Goal: Book appointment/travel/reservation

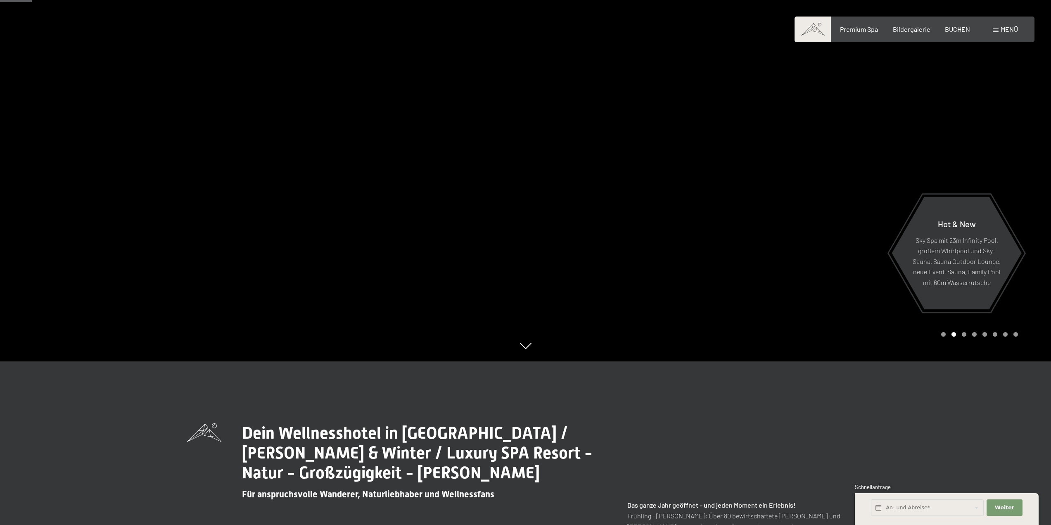
scroll to position [164, 0]
click at [905, 508] on input "text" at bounding box center [927, 507] width 113 height 17
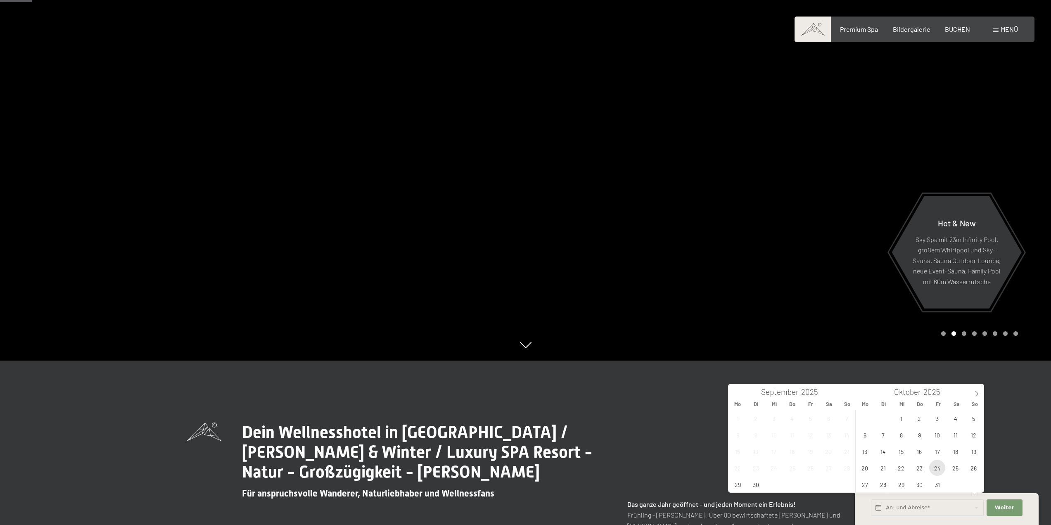
click at [938, 470] on span "24" at bounding box center [937, 467] width 16 height 16
click at [968, 471] on span "26" at bounding box center [973, 467] width 16 height 16
type input "Fr. 24.10.2025 - So. 26.10.2025"
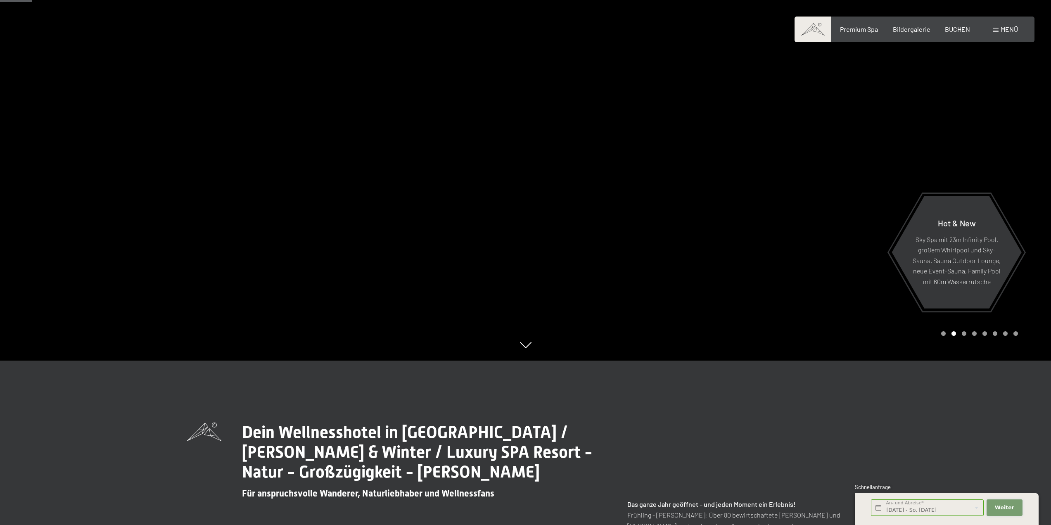
click at [1001, 510] on span "Weiter" at bounding box center [1003, 507] width 19 height 7
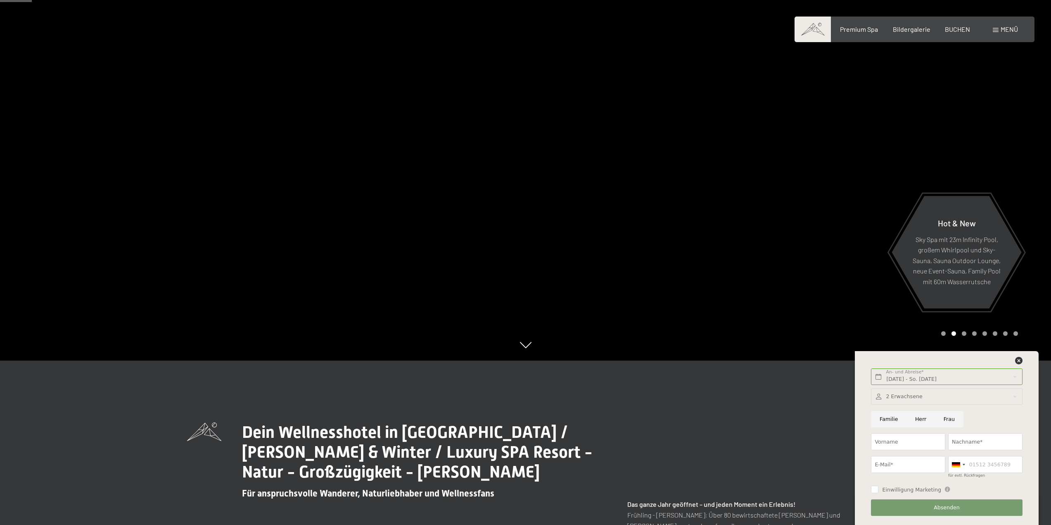
click at [933, 400] on div at bounding box center [946, 396] width 151 height 17
click at [986, 416] on icon at bounding box center [988, 416] width 5 height 5
type input "1"
click at [969, 447] on button "Übernehmen" at bounding box center [946, 448] width 139 height 17
click at [920, 441] on input "Vorname" at bounding box center [908, 441] width 74 height 17
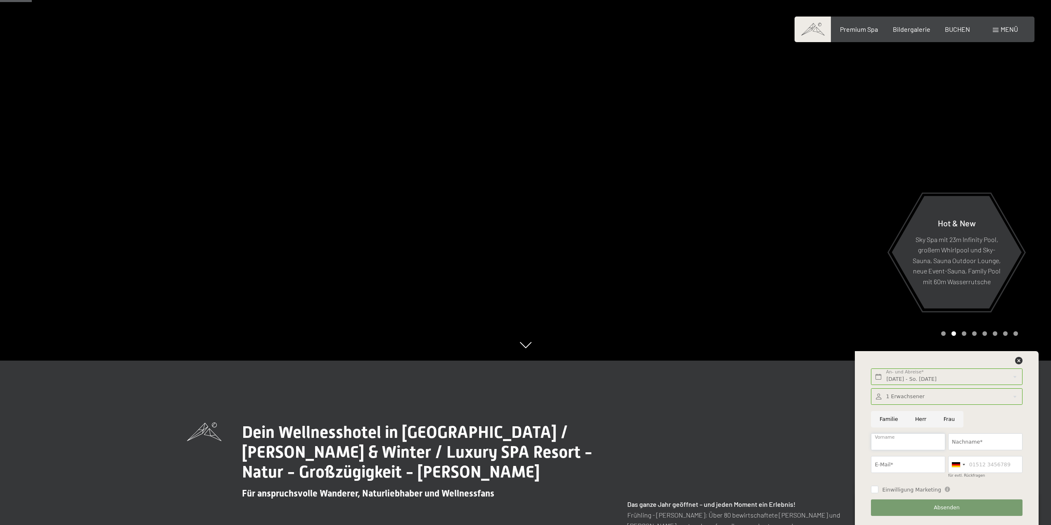
type input "Emil"
type input "Sutter"
type input "e.sutter@outlook.com"
type input "0792916449"
click at [969, 465] on input "0792916449" at bounding box center [985, 464] width 74 height 17
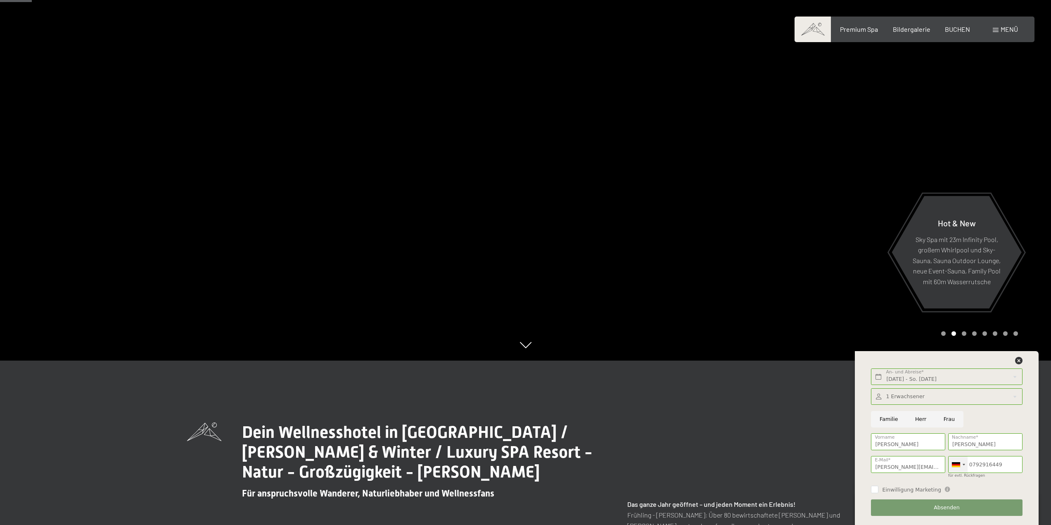
click at [955, 464] on div at bounding box center [955, 464] width 8 height 5
click at [958, 468] on div at bounding box center [957, 464] width 19 height 16
click at [964, 418] on div "List of countries" at bounding box center [963, 417] width 6 height 6
click at [932, 491] on span "Einwilligung Marketing" at bounding box center [911, 489] width 59 height 7
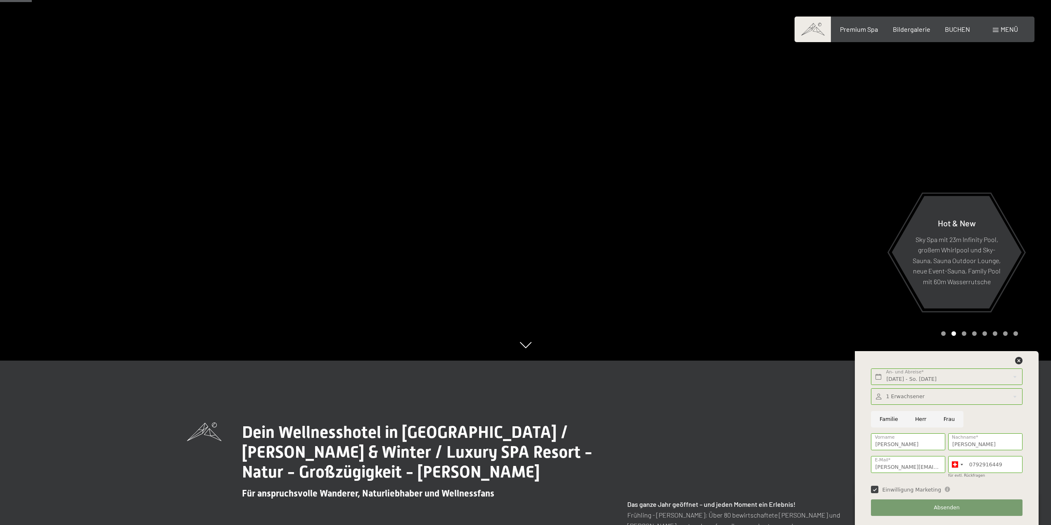
click at [878, 491] on input "Einwilligung Marketing" at bounding box center [874, 488] width 7 height 7
click at [875, 490] on input "Einwilligung Marketing" at bounding box center [874, 488] width 7 height 7
checkbox input "true"
click at [936, 507] on span "Absenden" at bounding box center [946, 507] width 26 height 7
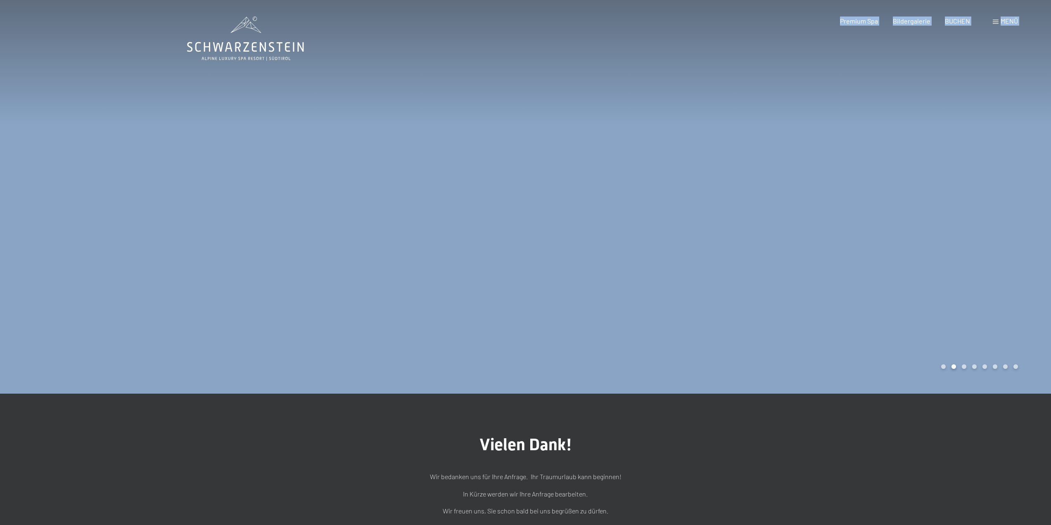
drag, startPoint x: 163, startPoint y: 9, endPoint x: 341, endPoint y: 102, distance: 201.4
click at [1010, 22] on span "Menü" at bounding box center [1008, 21] width 17 height 8
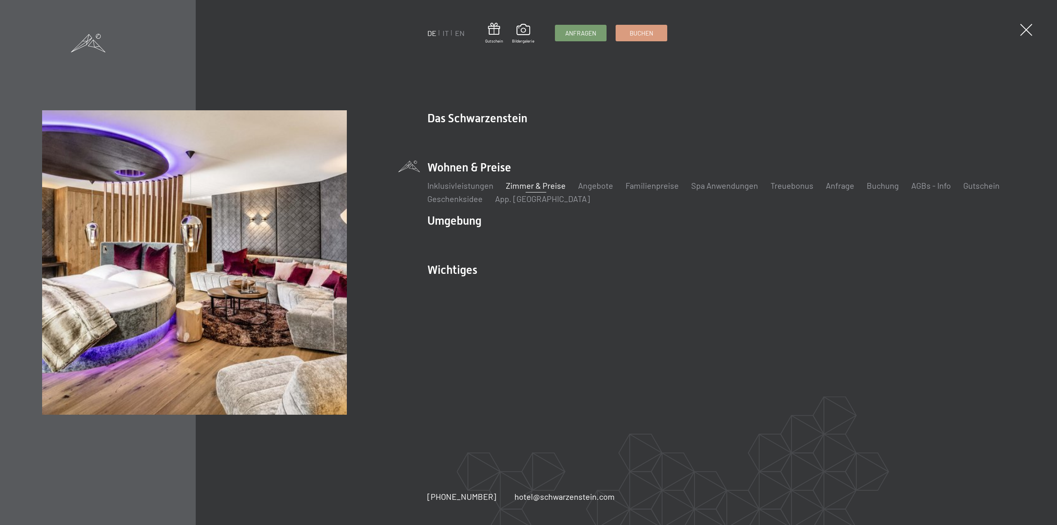
click at [528, 185] on link "Zimmer & Preise" at bounding box center [536, 185] width 60 height 10
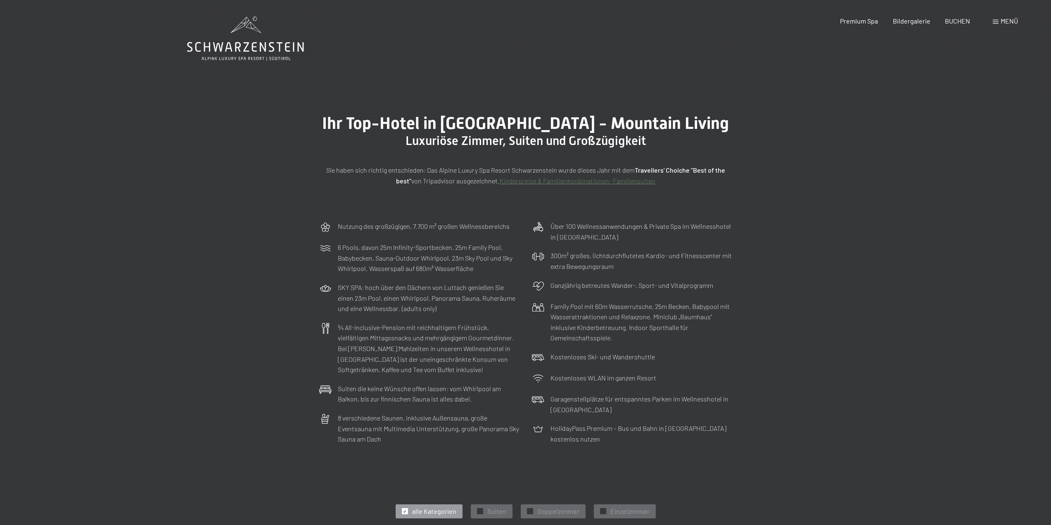
drag, startPoint x: 0, startPoint y: 0, endPoint x: 530, endPoint y: 184, distance: 560.7
click at [530, 184] on p "Sie haben sich richtig entschieden: Das Alpine Luxury Spa Resort Schwarzenstein…" at bounding box center [525, 175] width 413 height 21
click at [531, 184] on link "Kinderpreise & Familienkonbinationen- Familiensuiten" at bounding box center [577, 181] width 156 height 8
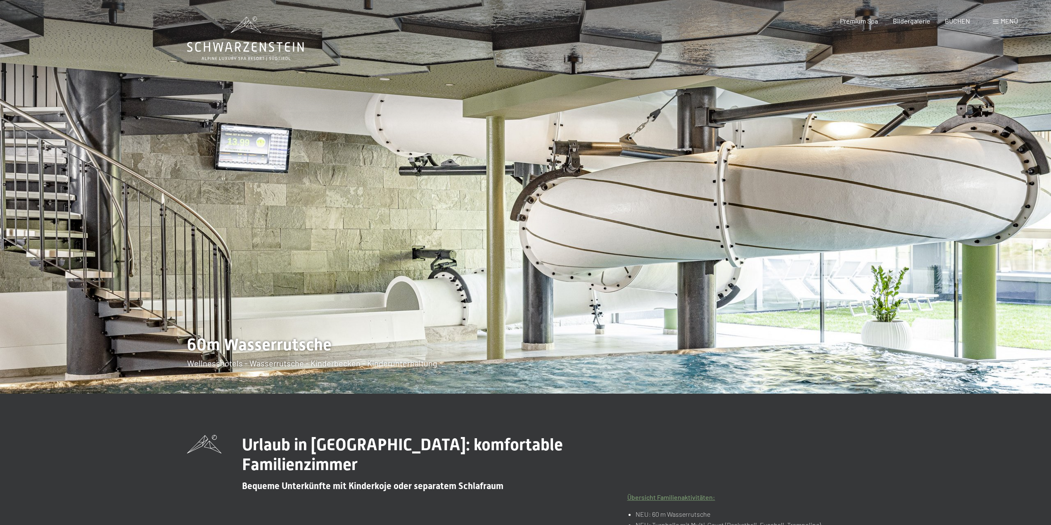
click at [531, 184] on div at bounding box center [787, 196] width 525 height 393
